Goal: Navigation & Orientation: Find specific page/section

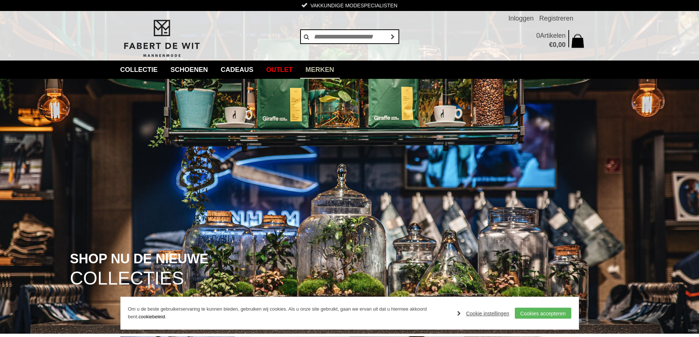
click at [340, 69] on link "Merken" at bounding box center [320, 70] width 40 height 18
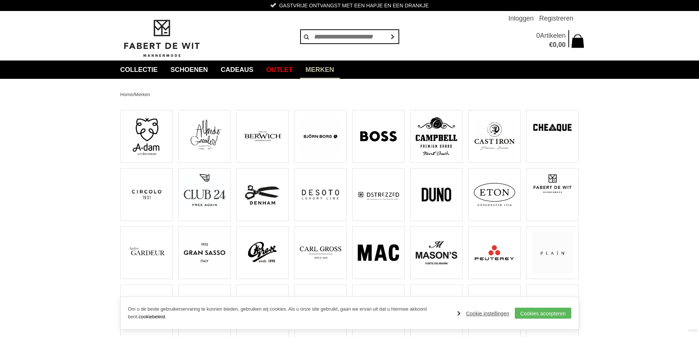
click at [262, 133] on img at bounding box center [262, 136] width 41 height 41
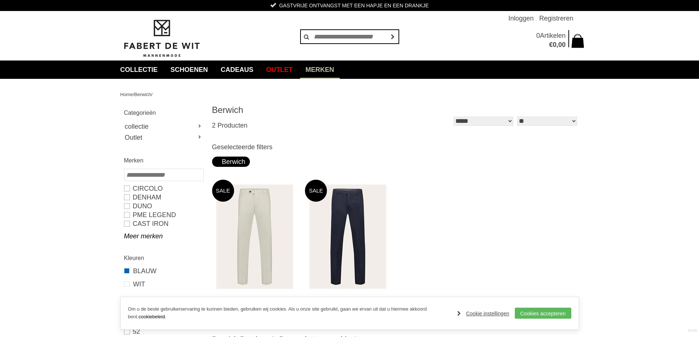
click at [331, 70] on link "Merken" at bounding box center [320, 70] width 40 height 18
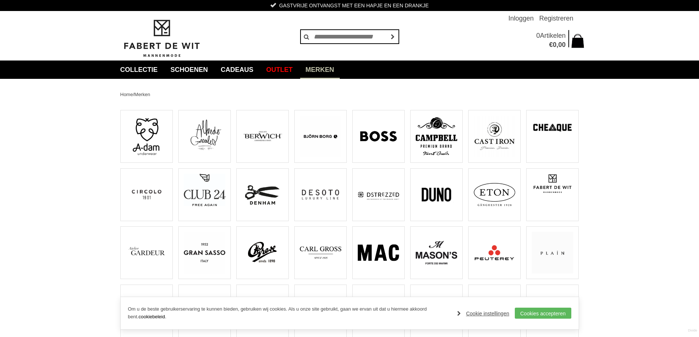
click at [440, 193] on img at bounding box center [436, 194] width 41 height 41
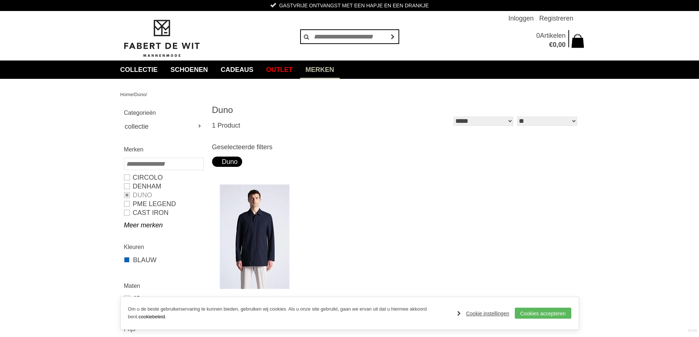
click at [331, 66] on link "Merken" at bounding box center [320, 70] width 40 height 18
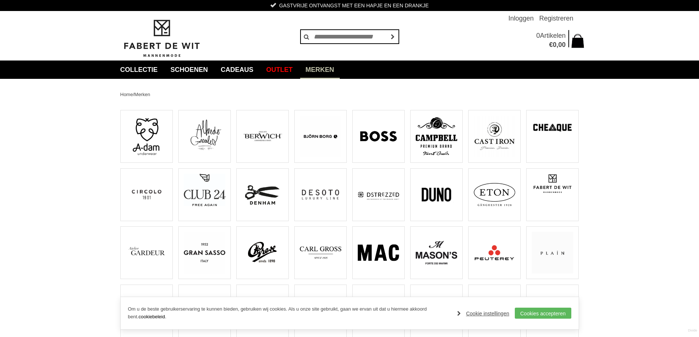
click at [489, 201] on img at bounding box center [493, 194] width 41 height 41
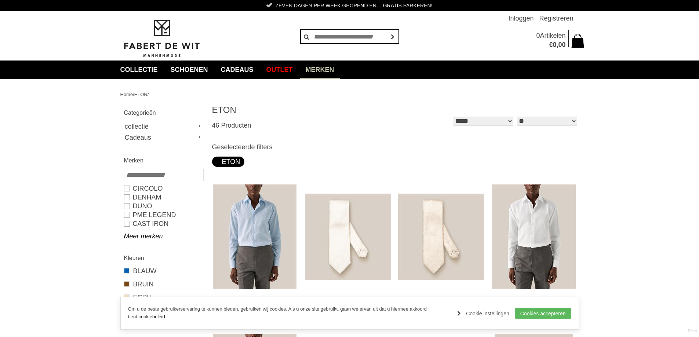
click at [327, 67] on link "Merken" at bounding box center [320, 70] width 40 height 18
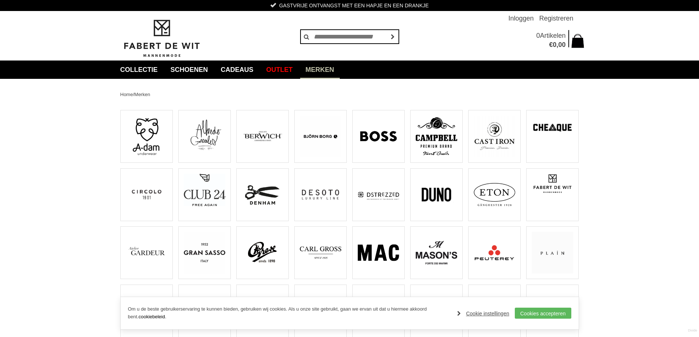
click at [318, 193] on img at bounding box center [320, 194] width 41 height 41
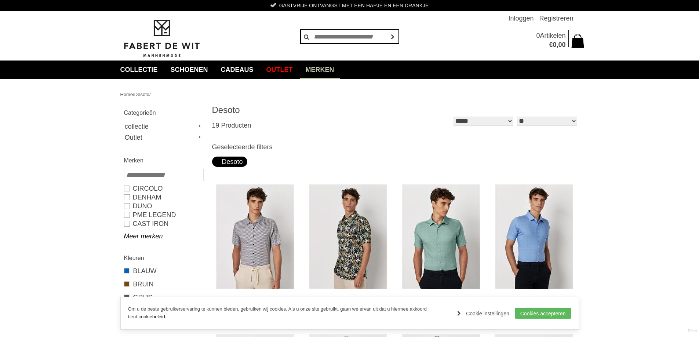
click at [339, 67] on link "Merken" at bounding box center [320, 70] width 40 height 18
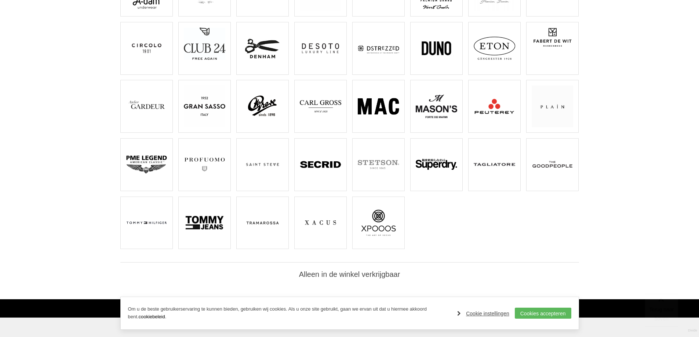
scroll to position [147, 0]
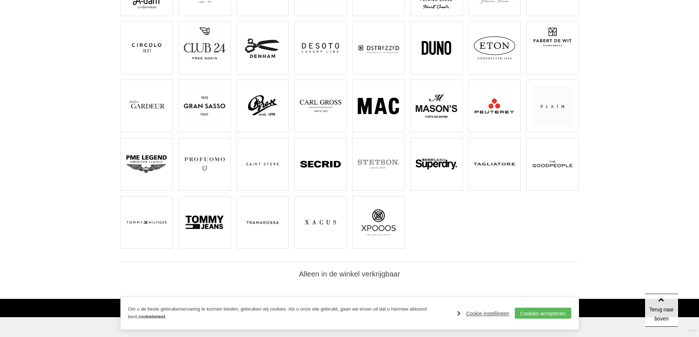
click at [222, 100] on img at bounding box center [204, 105] width 41 height 41
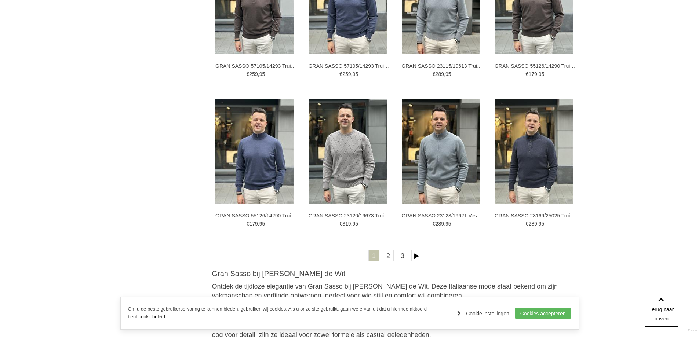
scroll to position [1284, 0]
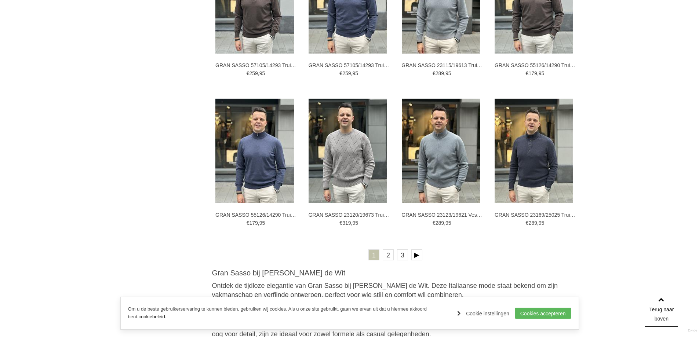
click at [408, 256] on ul "1 2 3" at bounding box center [395, 256] width 367 height 14
click at [387, 255] on link "2" at bounding box center [388, 254] width 11 height 11
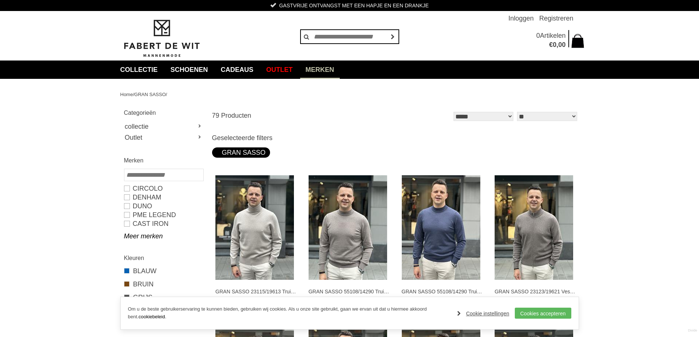
click at [340, 67] on link "Merken" at bounding box center [320, 70] width 40 height 18
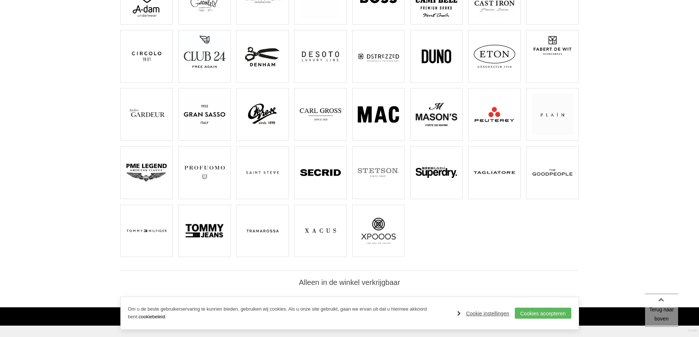
scroll to position [147, 0]
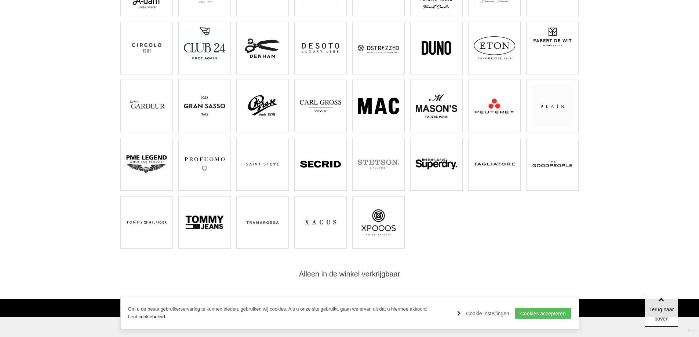
click at [549, 161] on img at bounding box center [551, 163] width 41 height 41
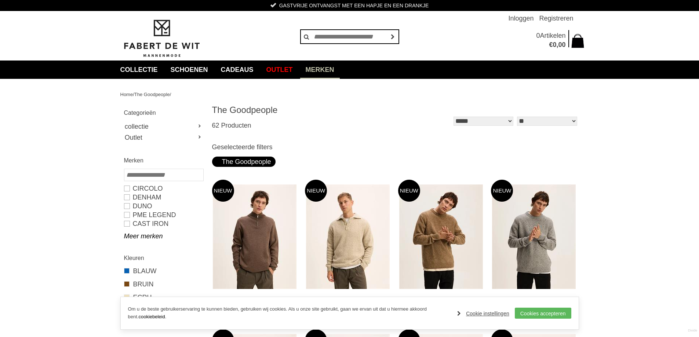
click at [340, 69] on link "Merken" at bounding box center [320, 70] width 40 height 18
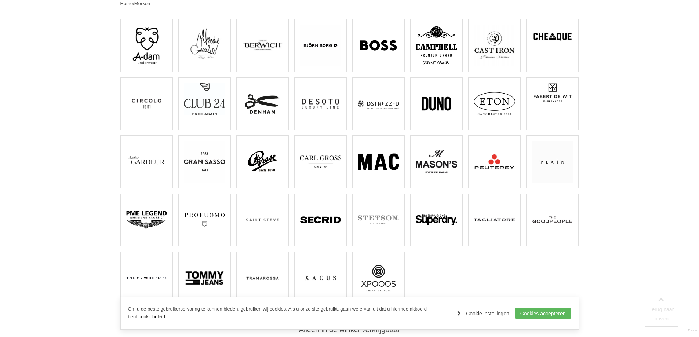
scroll to position [183, 0]
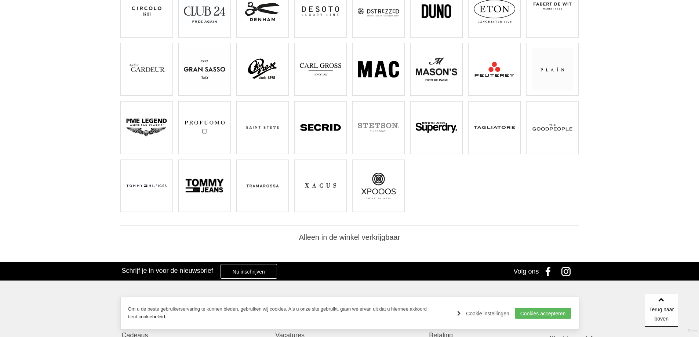
click at [267, 189] on img at bounding box center [262, 185] width 41 height 41
